Goal: Task Accomplishment & Management: Use online tool/utility

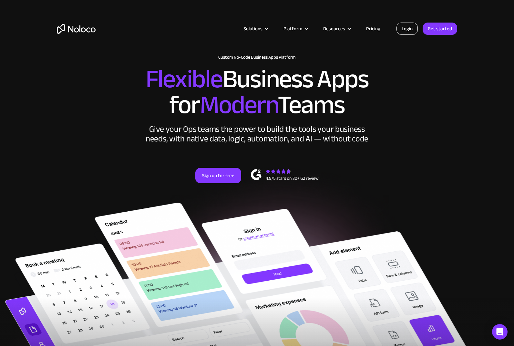
click at [408, 29] on link "Login" at bounding box center [406, 29] width 21 height 12
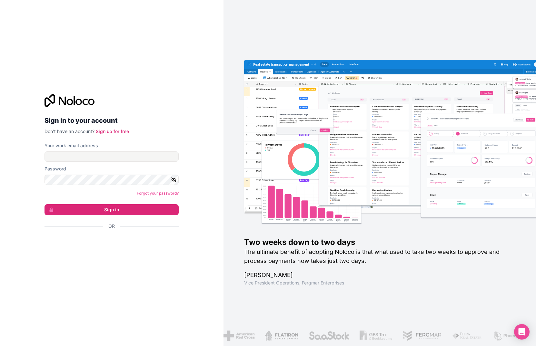
click at [123, 244] on div "Sign in with Google. Opens in new tab" at bounding box center [109, 244] width 129 height 14
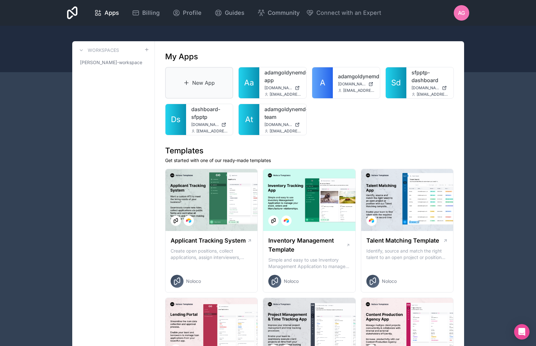
click at [204, 86] on link "New App" at bounding box center [199, 83] width 68 height 32
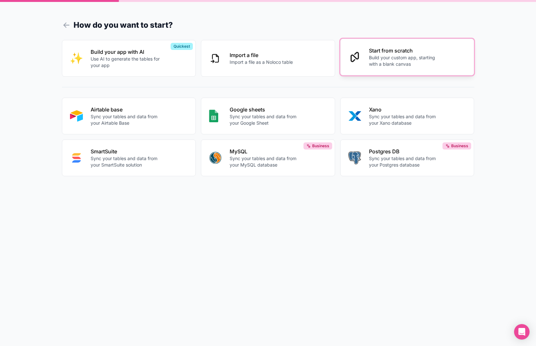
click at [384, 65] on p "Build your custom app, starting with a blank canvas" at bounding box center [405, 61] width 72 height 13
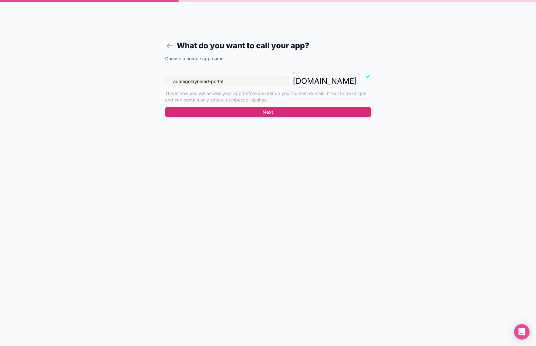
click at [265, 107] on button "Next" at bounding box center [268, 112] width 206 height 10
